Goal: Check status: Check status

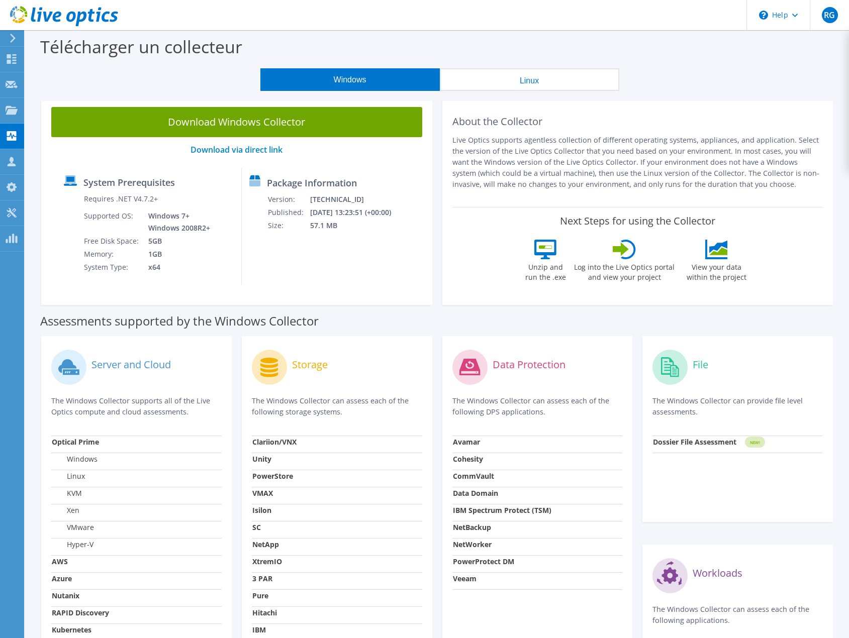
scroll to position [50, 0]
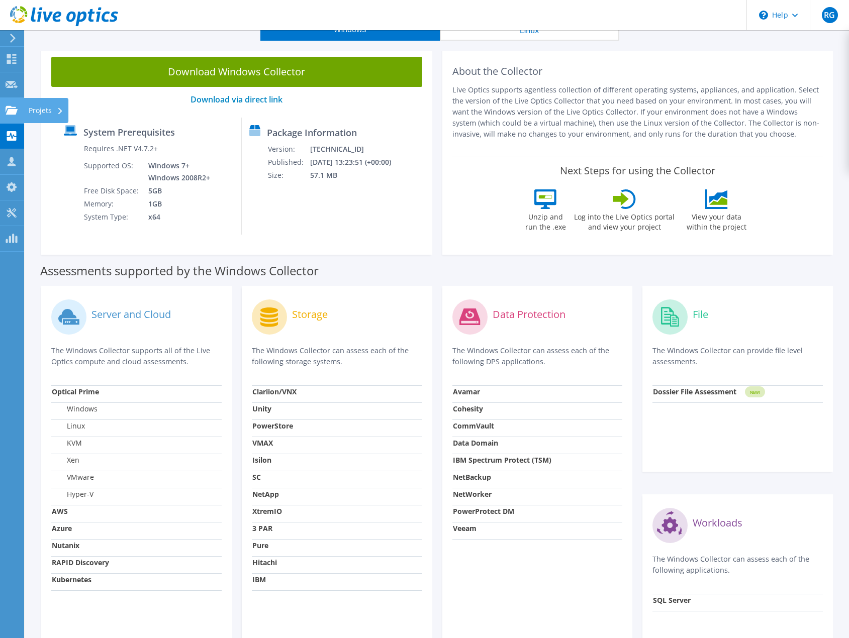
click at [29, 110] on div "Projets" at bounding box center [46, 110] width 45 height 25
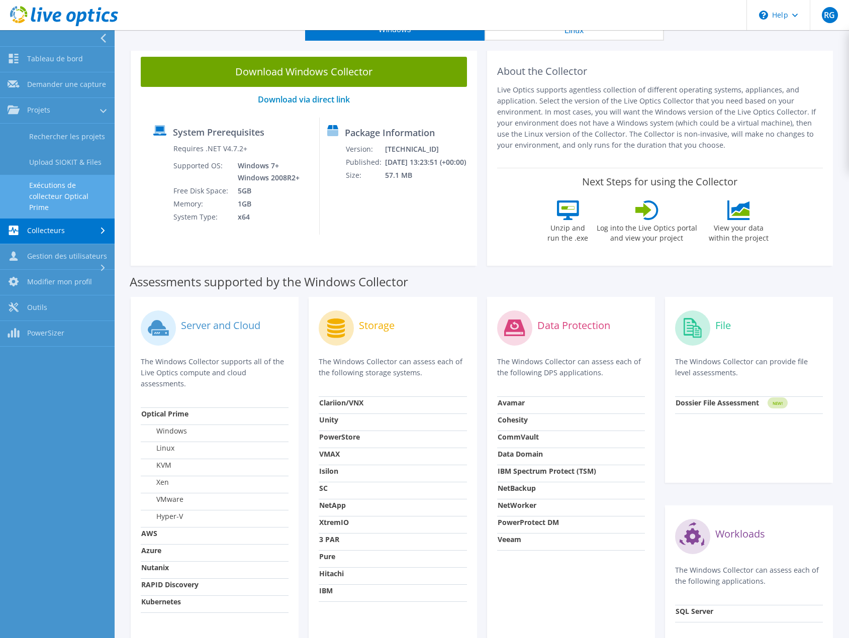
click at [67, 207] on link "Exécutions de collecteur Optical Prime" at bounding box center [57, 196] width 115 height 43
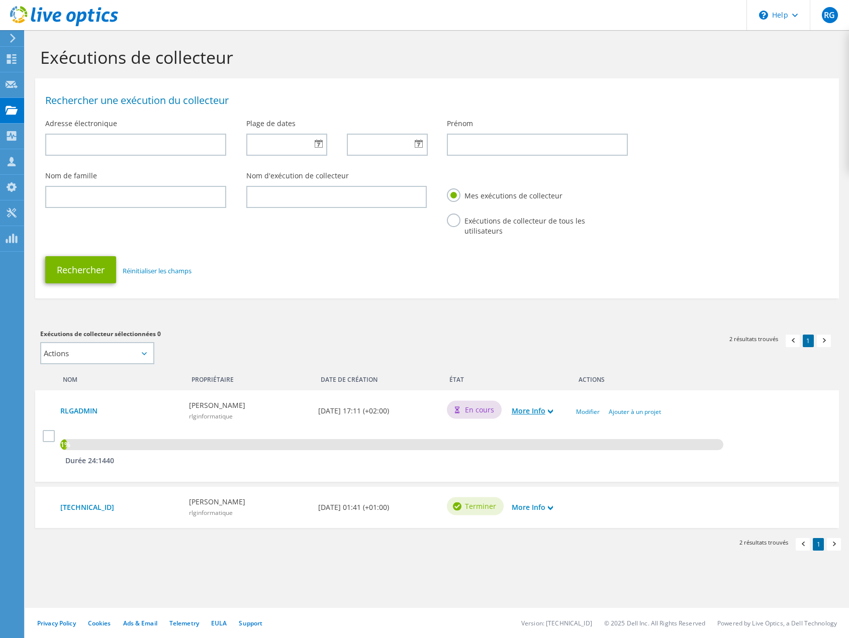
click at [547, 408] on link "More Info" at bounding box center [532, 410] width 41 height 11
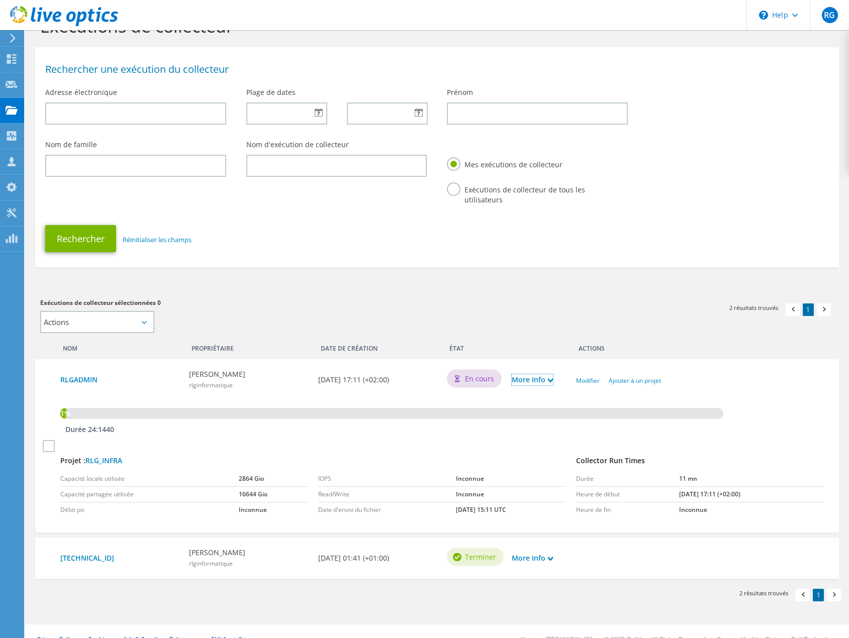
scroll to position [46, 0]
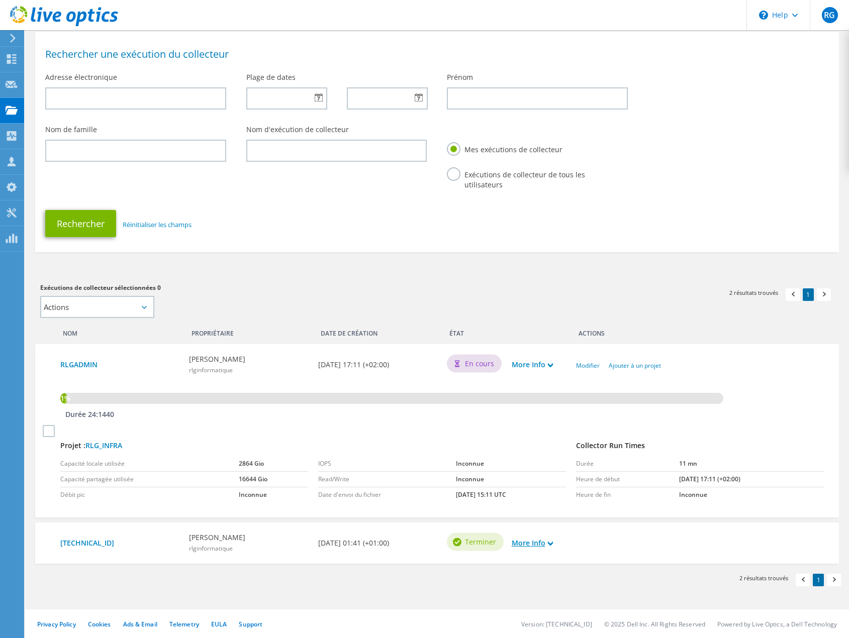
click at [544, 540] on link "More Info" at bounding box center [532, 543] width 41 height 11
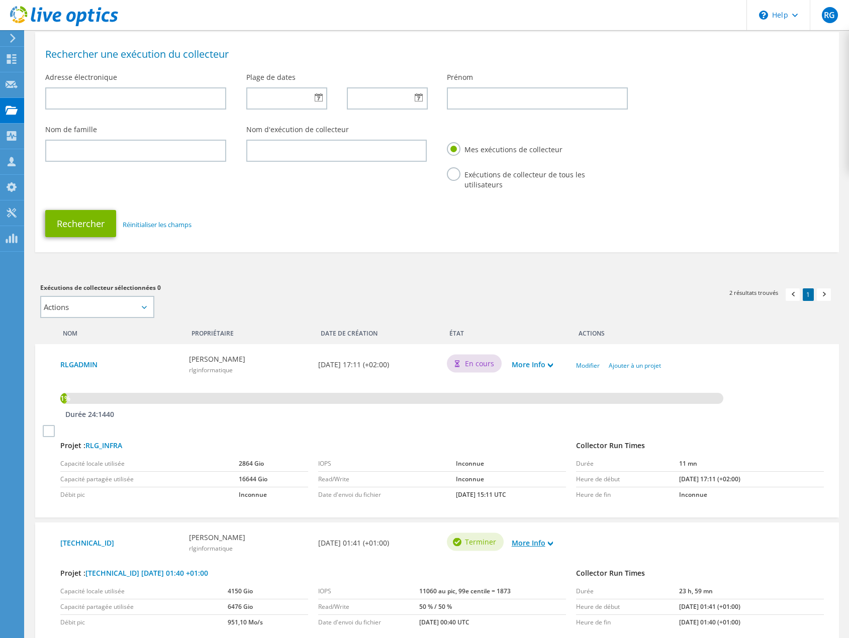
scroll to position [128, 0]
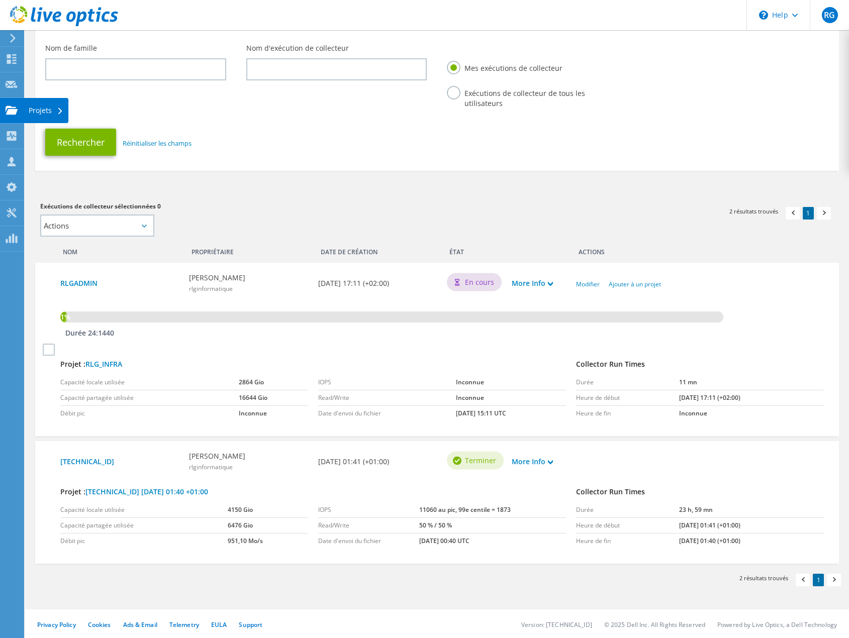
click at [35, 115] on div "Projets" at bounding box center [46, 110] width 45 height 25
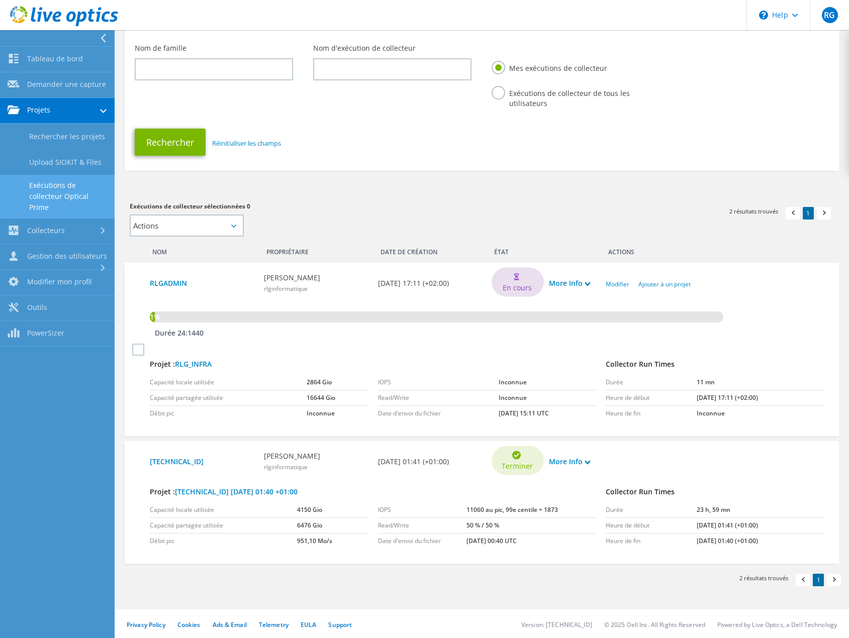
click at [74, 192] on link "Exécutions de collecteur Optical Prime" at bounding box center [57, 196] width 115 height 43
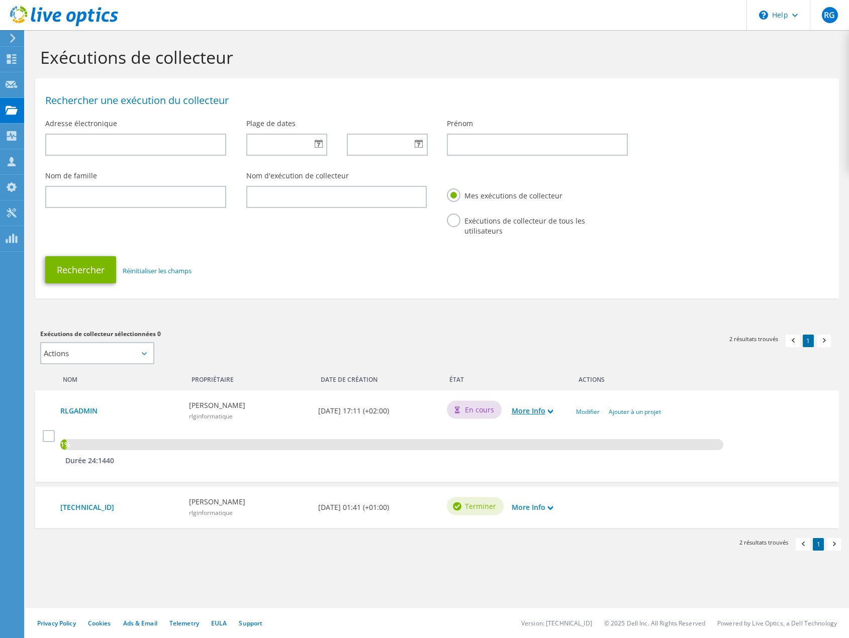
click at [547, 411] on link "More Info" at bounding box center [532, 410] width 41 height 11
